Goal: Task Accomplishment & Management: Use online tool/utility

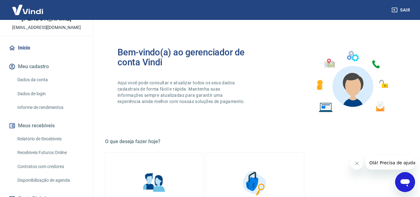
scroll to position [96, 0]
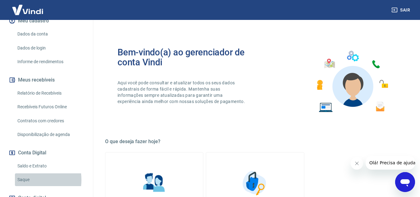
click at [27, 173] on link "Saque" at bounding box center [50, 179] width 71 height 13
